Goal: Task Accomplishment & Management: Complete application form

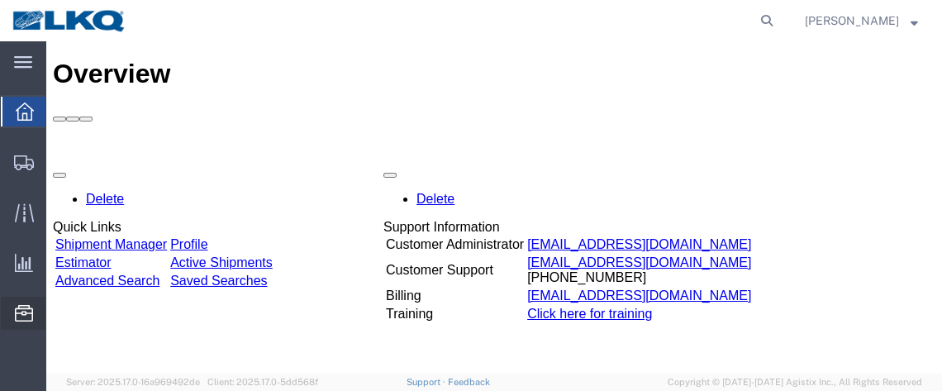
click at [0, 0] on span "Location Appointment" at bounding box center [0, 0] width 0 height 0
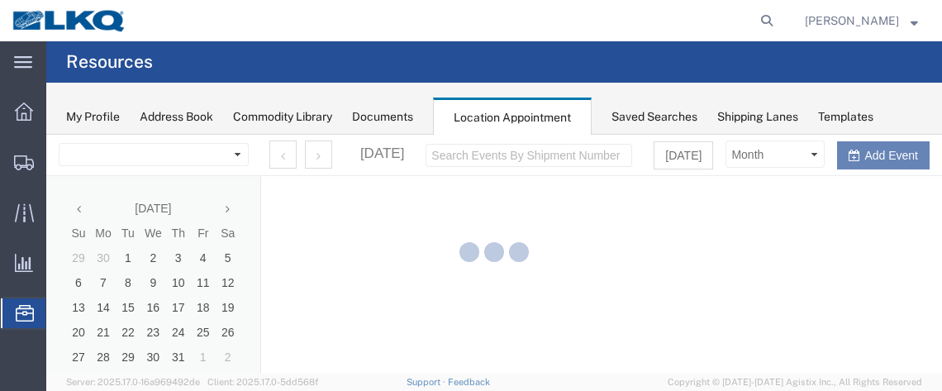
select select "28716"
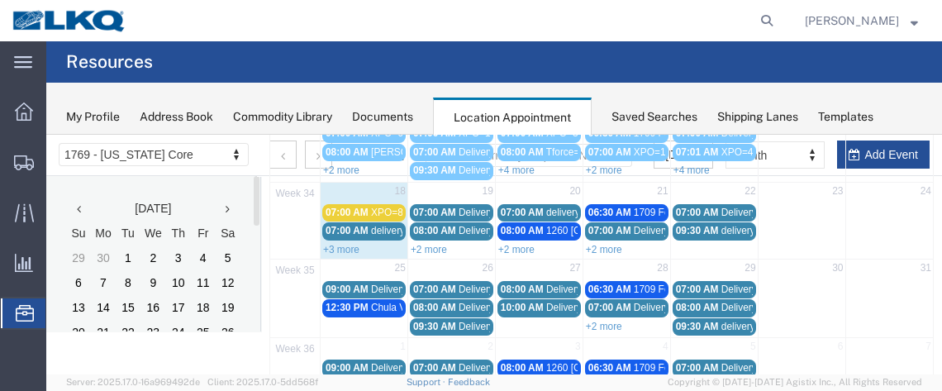
scroll to position [292, 0]
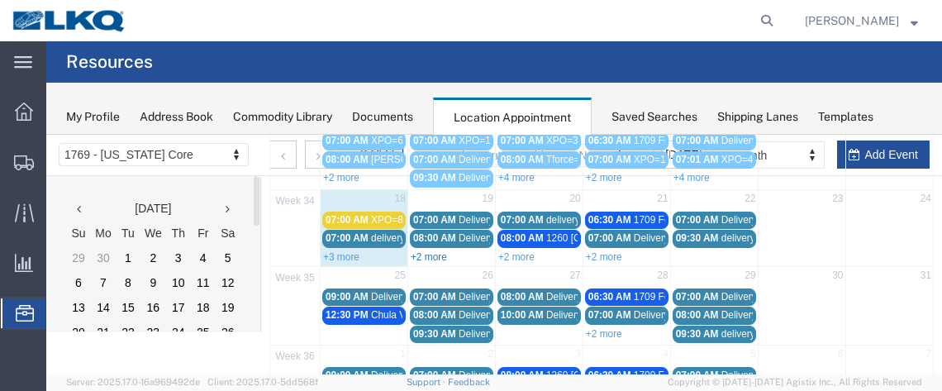
click at [440, 251] on link "+2 more" at bounding box center [429, 257] width 36 height 12
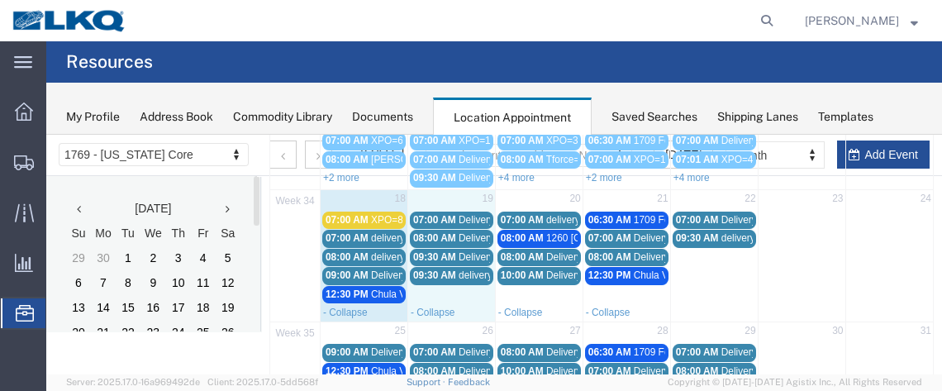
click at [440, 192] on td "19" at bounding box center [451, 199] width 88 height 21
select select "1"
select select
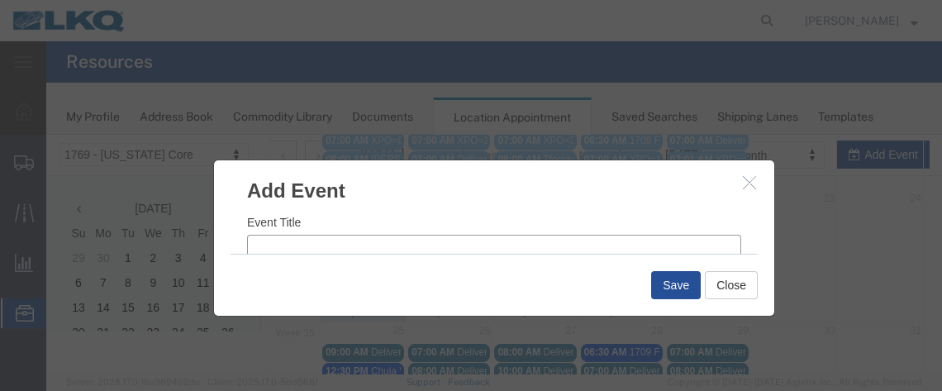
click at [295, 239] on input "Event Title" at bounding box center [494, 246] width 494 height 23
type input "XPO=7"
click at [526, 232] on input "9:21 AM" at bounding box center [624, 231] width 235 height 23
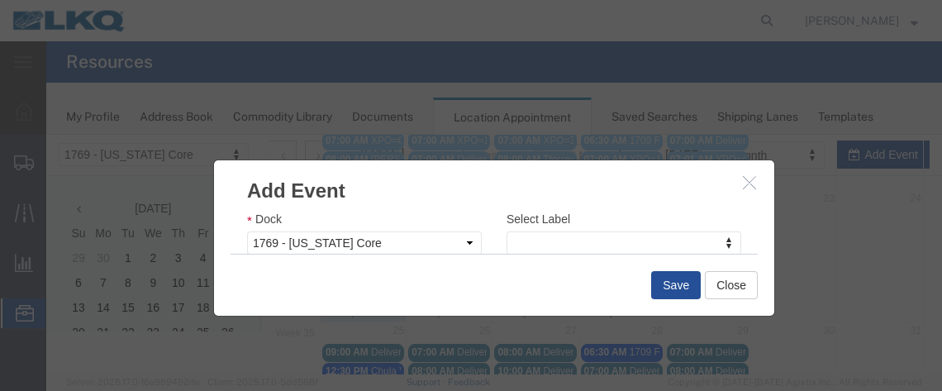
type input "7:00 AM"
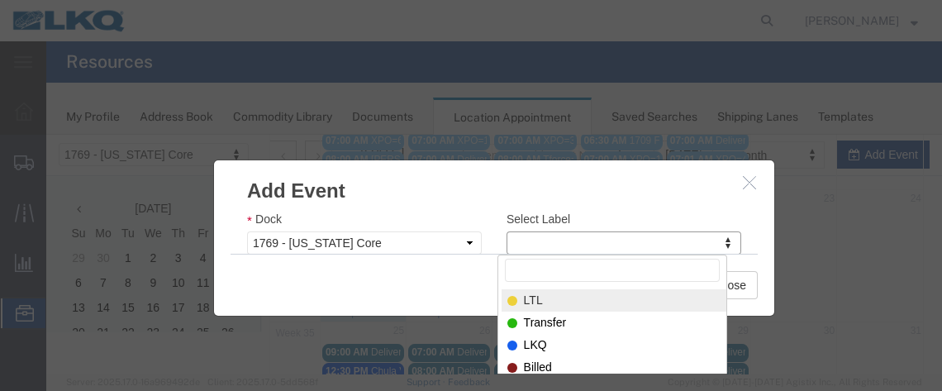
drag, startPoint x: 560, startPoint y: 296, endPoint x: 574, endPoint y: 299, distance: 13.6
select select "25"
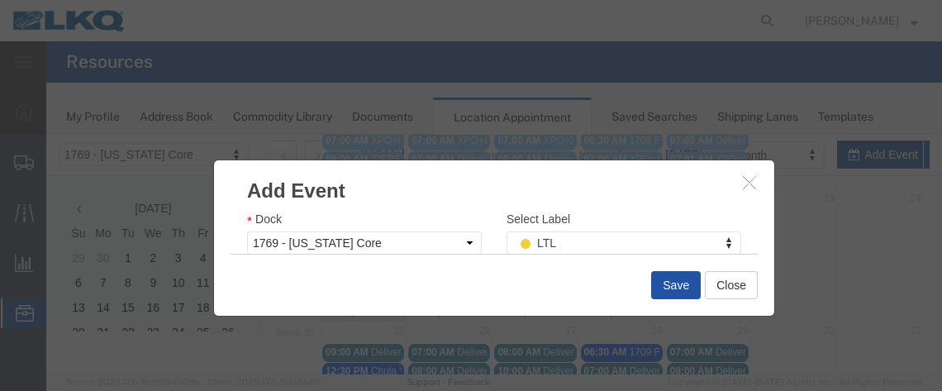
click at [674, 300] on div "Save Close" at bounding box center [494, 285] width 527 height 62
click at [670, 289] on button "Save" at bounding box center [676, 285] width 50 height 28
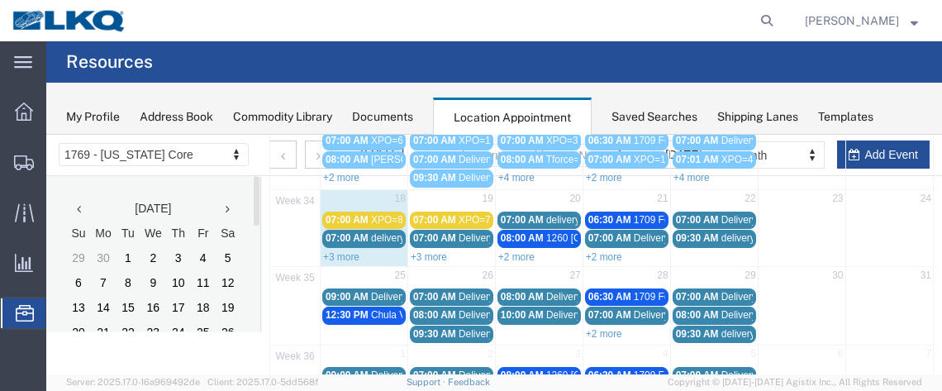
scroll to position [170, 0]
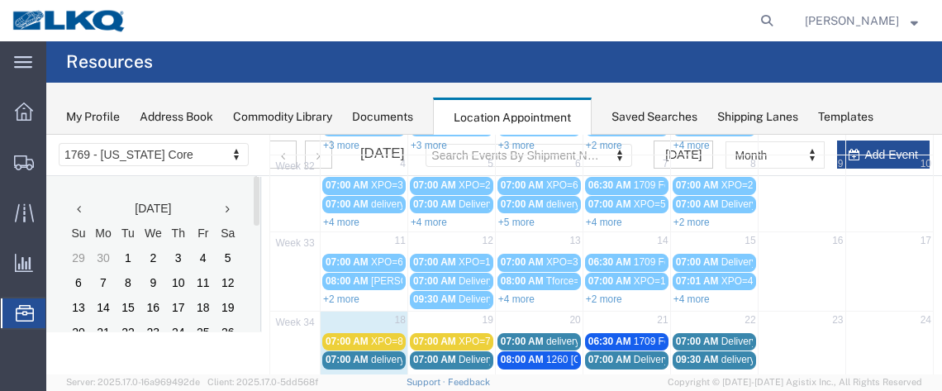
click at [872, 63] on agx-page-header "Resources" at bounding box center [494, 61] width 896 height 41
click at [525, 314] on td "20" at bounding box center [539, 321] width 88 height 21
select select "1"
select select
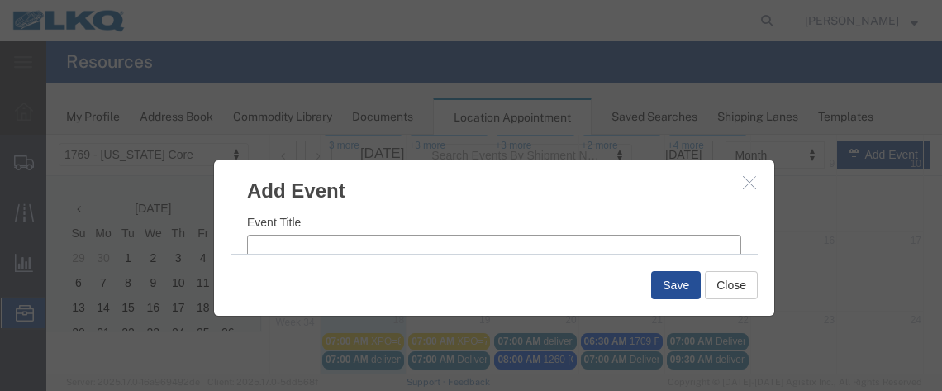
click at [352, 252] on input "Event Title" at bounding box center [494, 246] width 494 height 23
type input "[PERSON_NAME]=1"
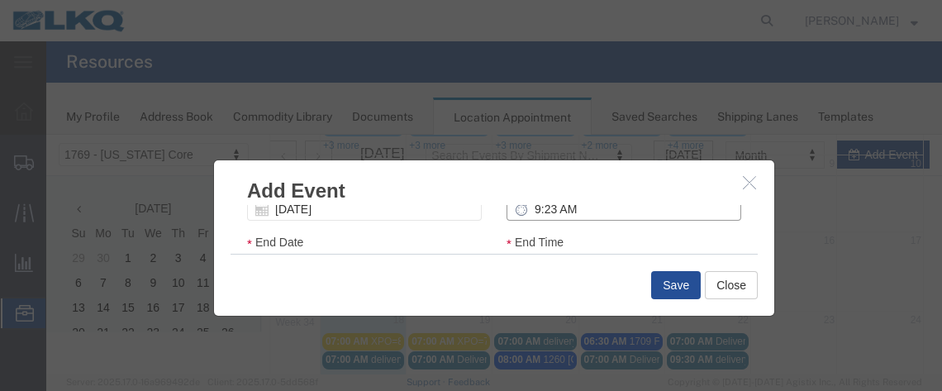
click at [530, 209] on input "9:23 AM" at bounding box center [624, 209] width 235 height 23
type input "8:00 AM"
click at [757, 219] on div "Event Title [PERSON_NAME]=1 Start Date [DATE] Start Time 8:00 AM End Date [DATE…" at bounding box center [494, 229] width 560 height 49
click at [760, 224] on div "Event Title [PERSON_NAME]=1 Start Date [DATE] Start Time 8:00 AM End Date [DATE…" at bounding box center [494, 229] width 560 height 49
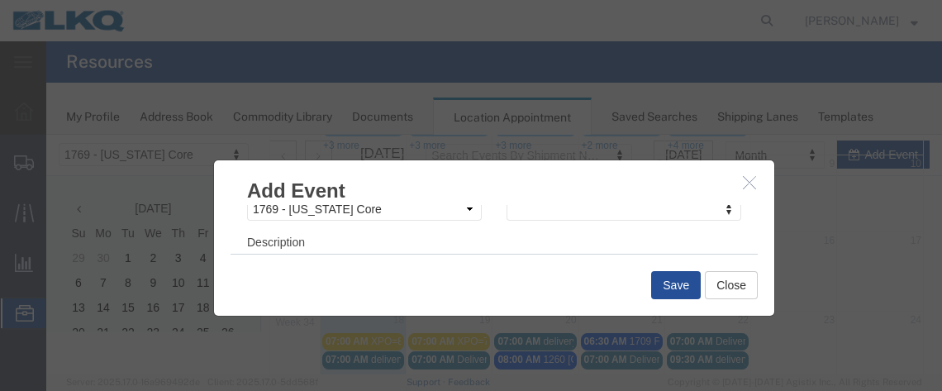
scroll to position [278, 0]
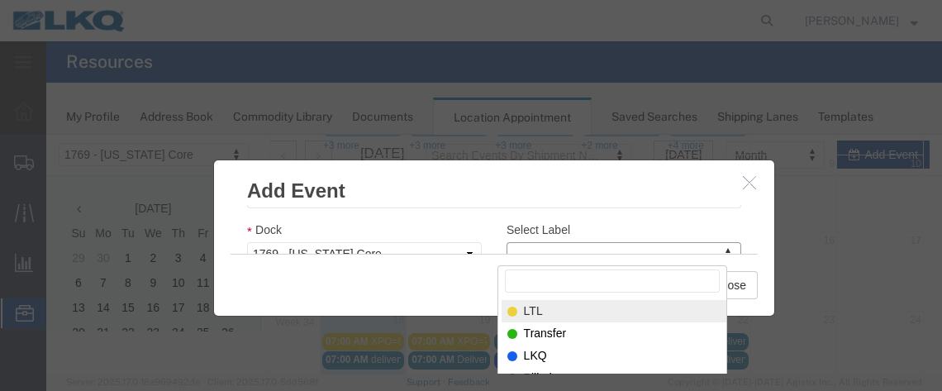
select select "25"
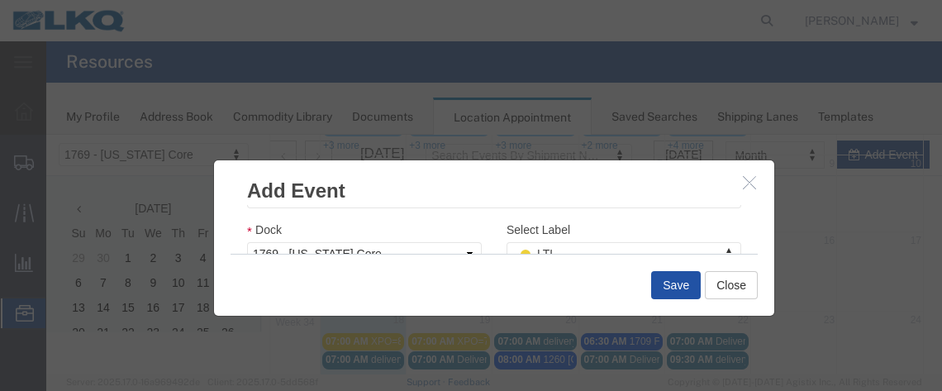
click at [678, 285] on button "Save" at bounding box center [676, 285] width 50 height 28
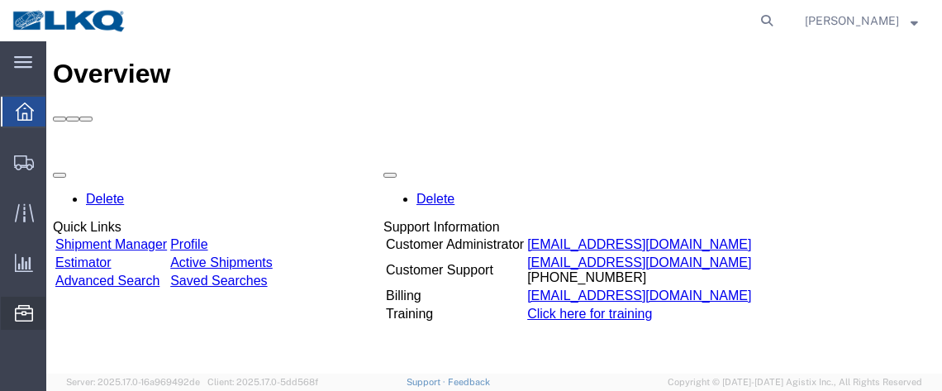
click at [0, 0] on span "Location Appointment" at bounding box center [0, 0] width 0 height 0
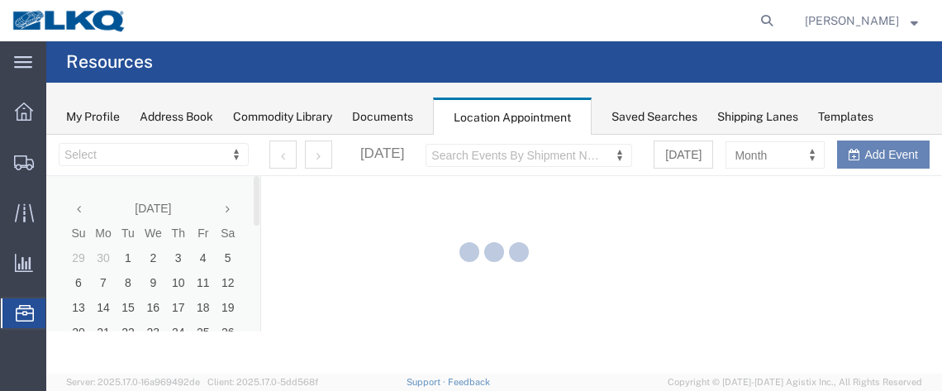
select select "28716"
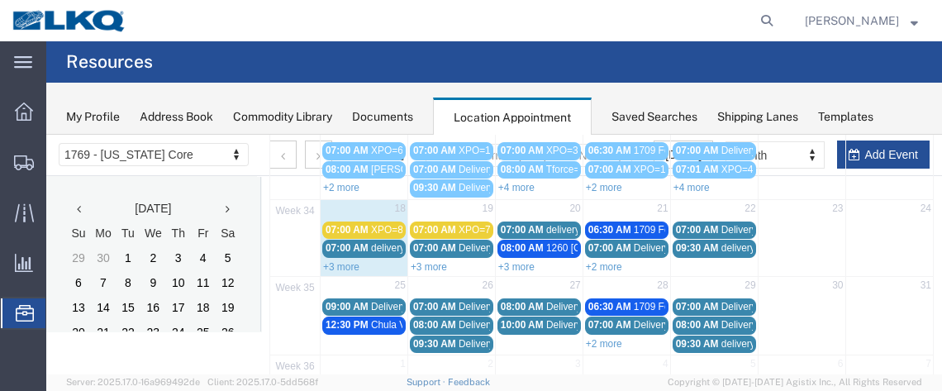
scroll to position [300, 0]
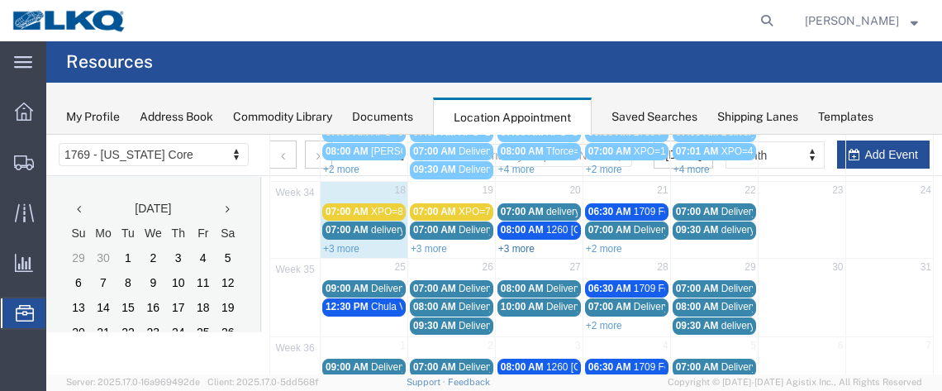
click at [525, 243] on link "+3 more" at bounding box center [516, 249] width 36 height 12
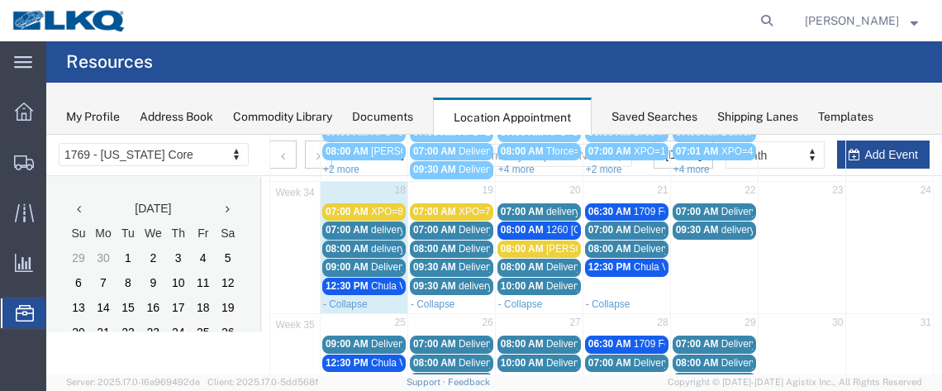
click at [350, 206] on span "07:00 AM" at bounding box center [347, 212] width 43 height 12
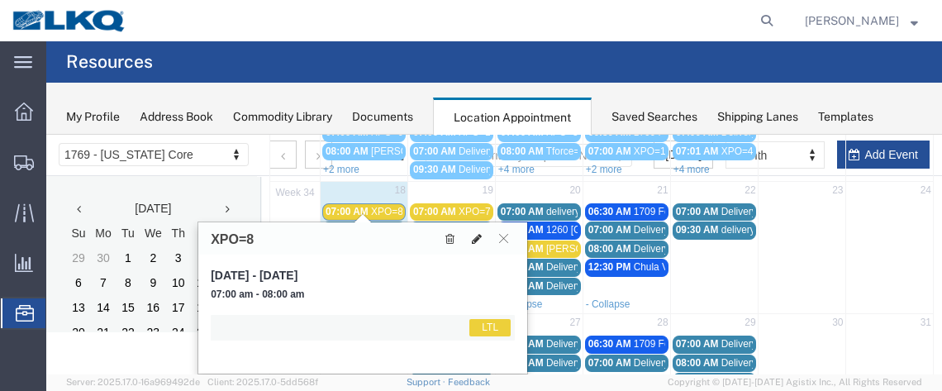
click at [478, 236] on icon at bounding box center [477, 239] width 10 height 12
select select "25"
select select "1"
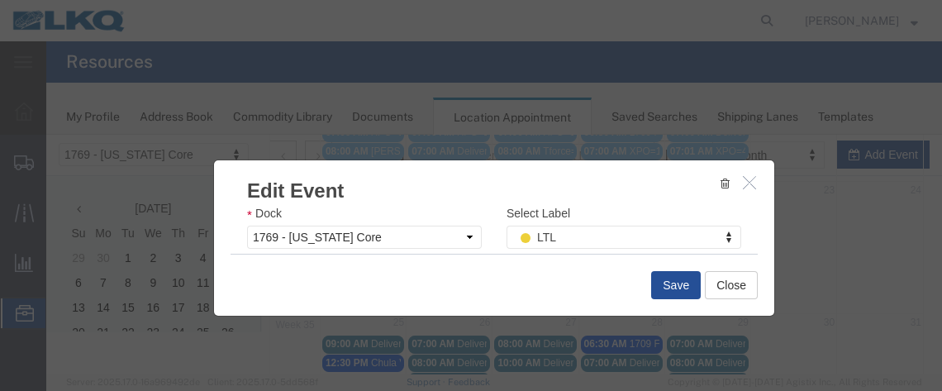
scroll to position [327, 0]
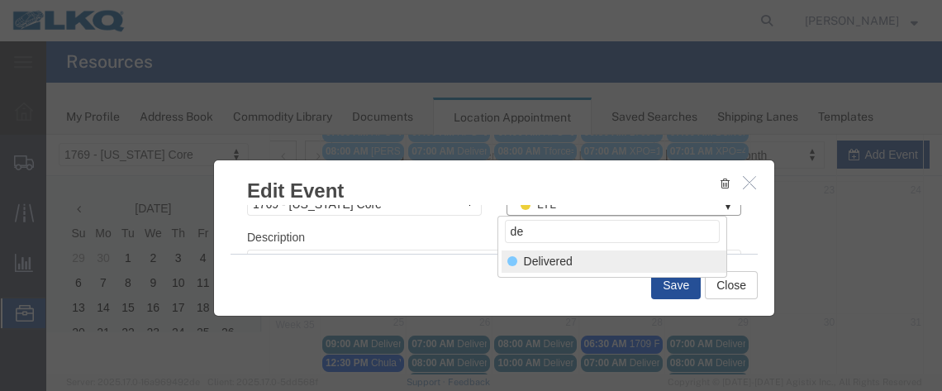
type input "de"
select select "40"
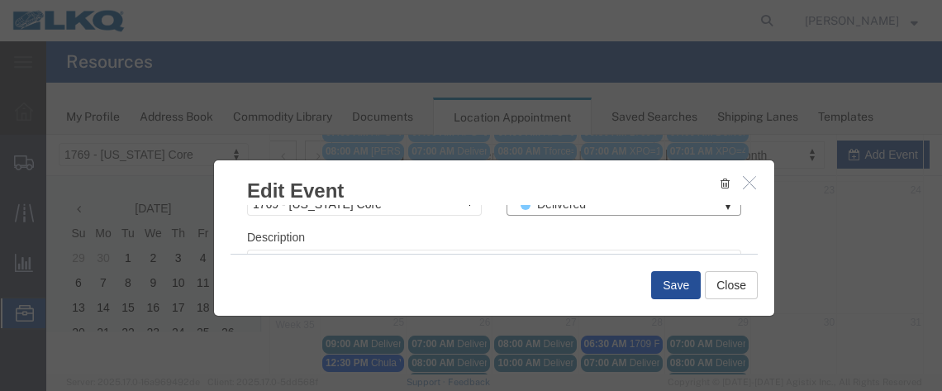
scroll to position [291, 0]
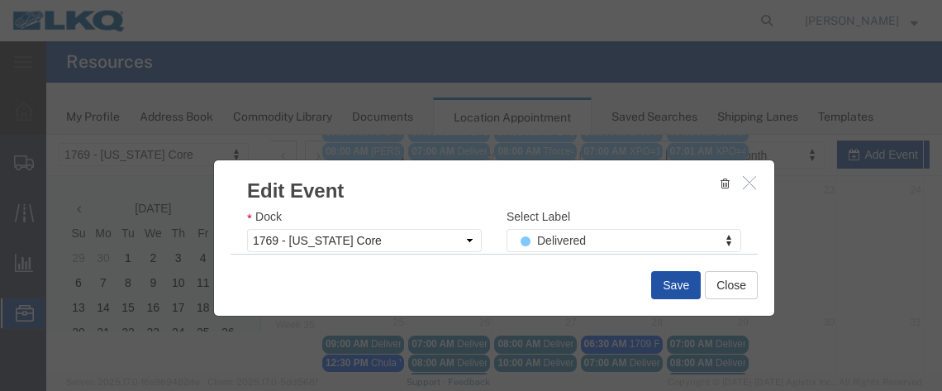
click at [676, 277] on button "Save" at bounding box center [676, 285] width 50 height 28
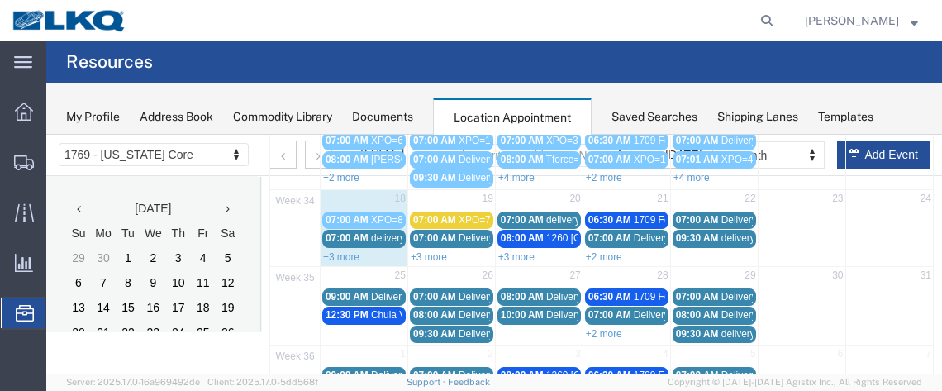
scroll to position [293, 0]
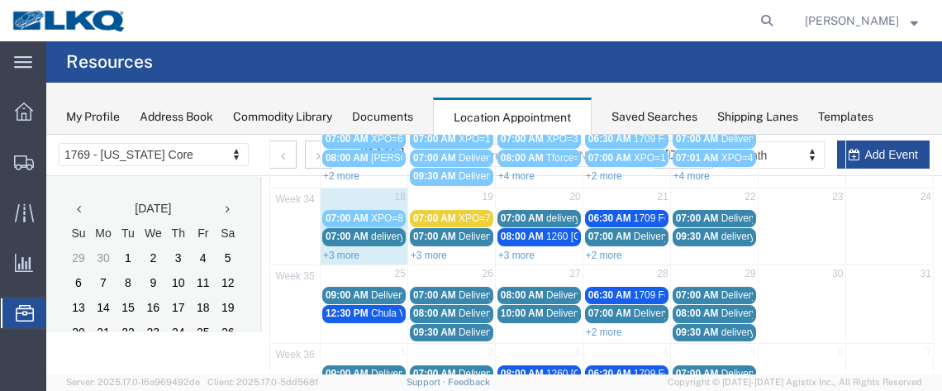
click at [364, 231] on span "07:00 AM" at bounding box center [347, 237] width 43 height 12
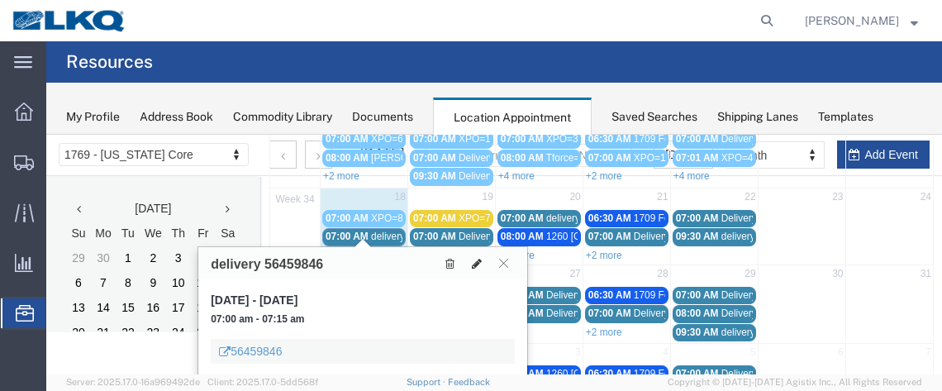
click at [475, 259] on icon at bounding box center [477, 264] width 10 height 12
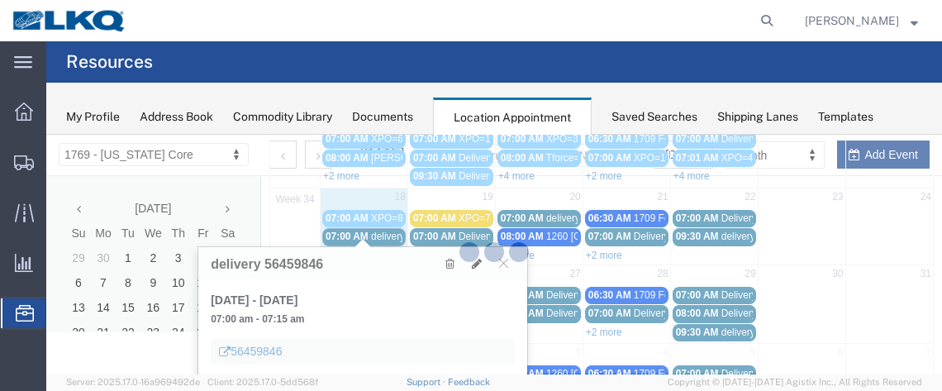
select select "1"
select select
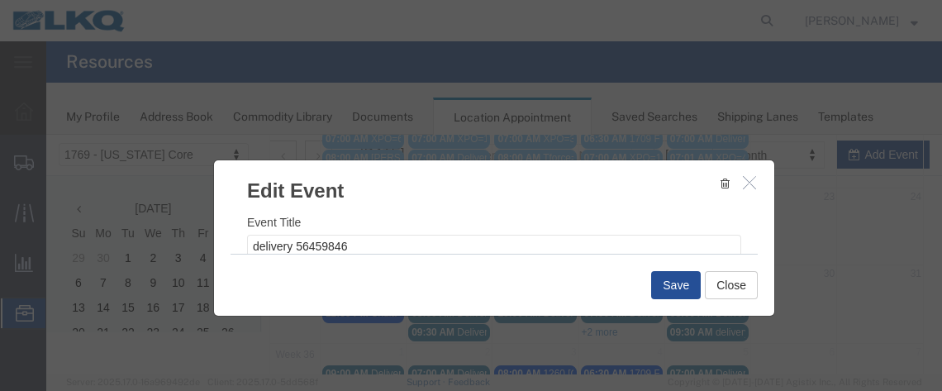
select select
click at [731, 293] on button "Close" at bounding box center [731, 285] width 53 height 28
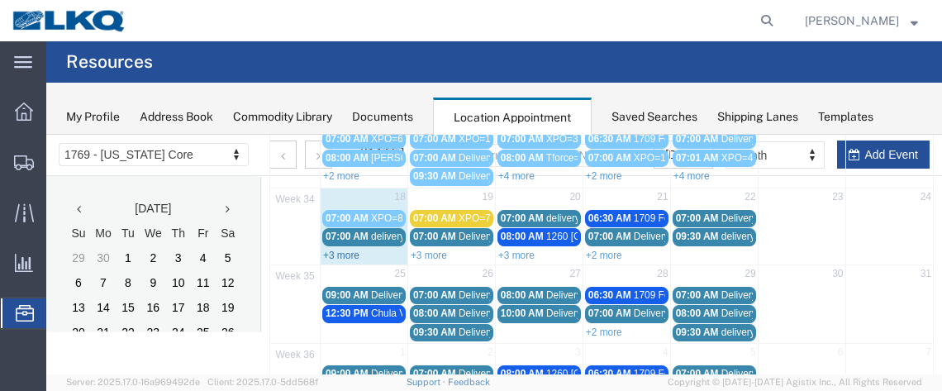
click at [344, 250] on link "+3 more" at bounding box center [341, 256] width 36 height 12
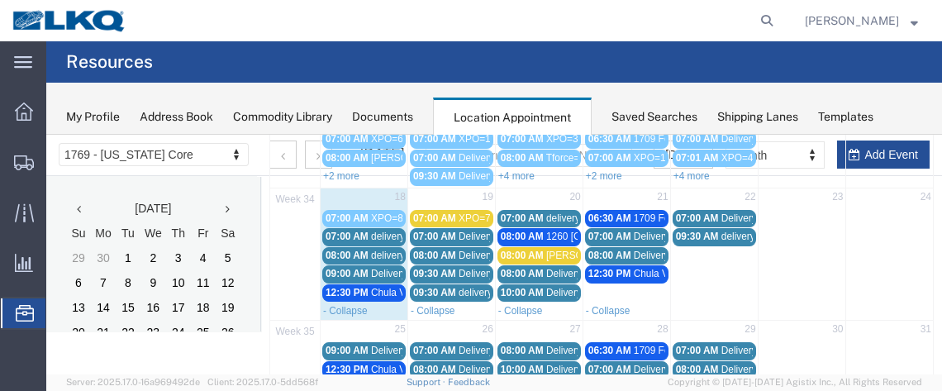
click at [356, 268] on span "09:00 AM" at bounding box center [347, 274] width 43 height 12
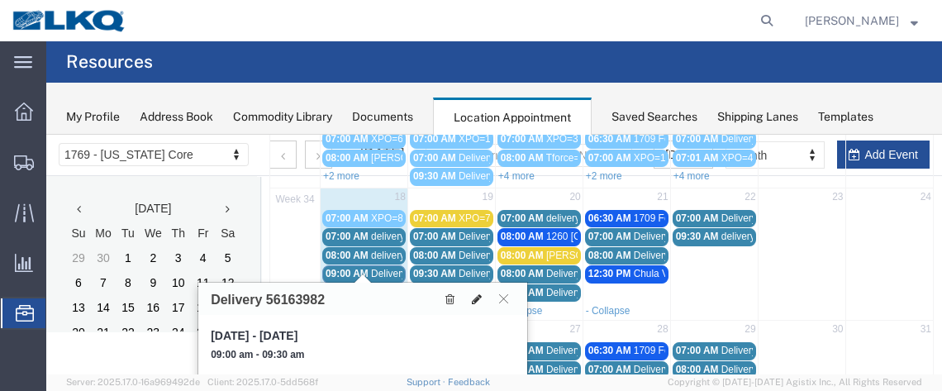
click at [472, 296] on icon at bounding box center [477, 299] width 10 height 12
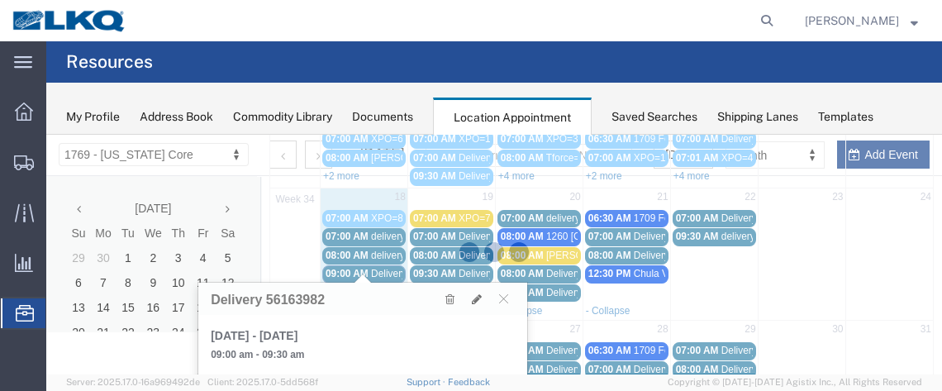
select select "100"
select select "1"
select select
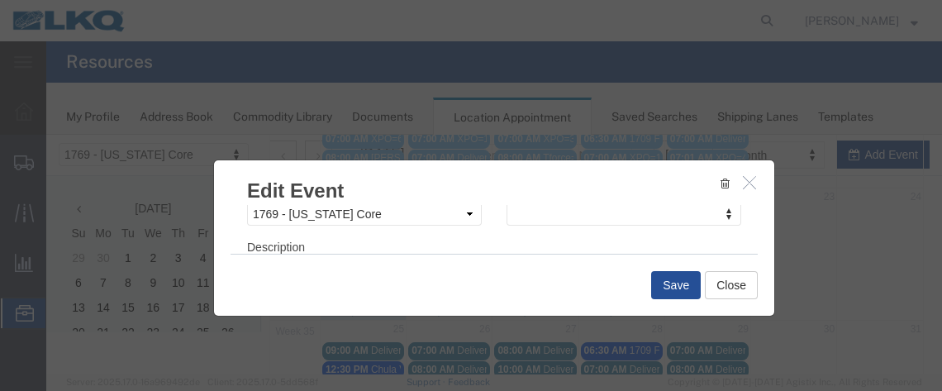
scroll to position [307, 0]
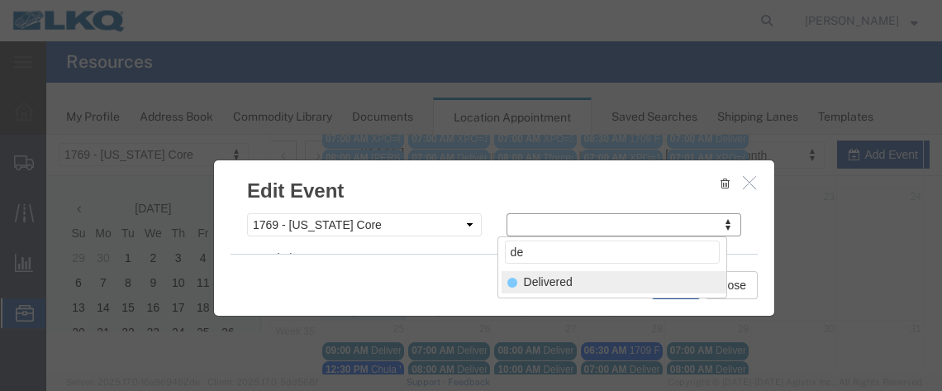
type input "de"
select select "40"
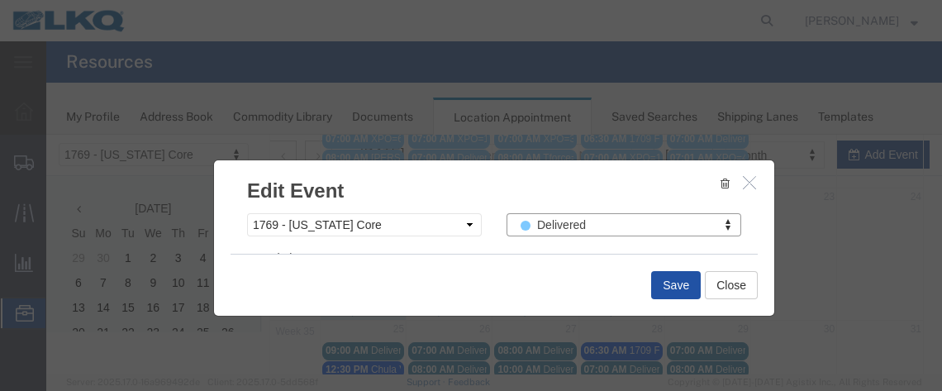
click at [687, 276] on button "Save" at bounding box center [676, 285] width 50 height 28
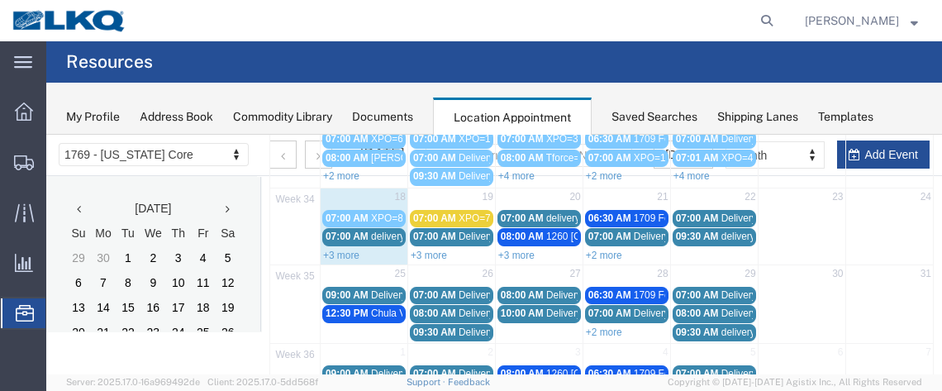
scroll to position [170, 0]
